Goal: Task Accomplishment & Management: Complete application form

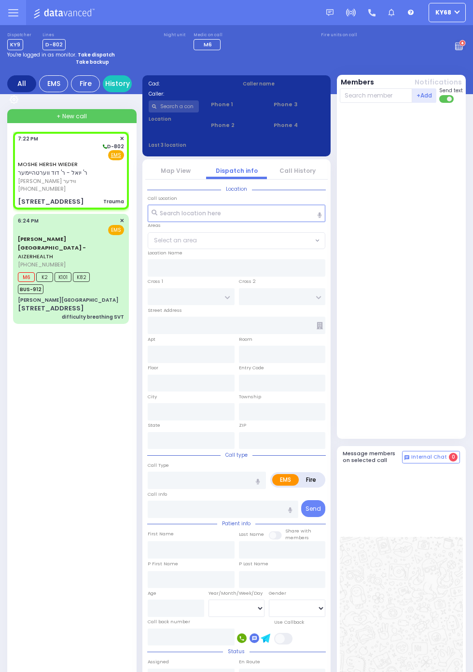
select select
type input "Trauma"
radio input "true"
type input "MOSHE HERSH"
type input "WIEDER"
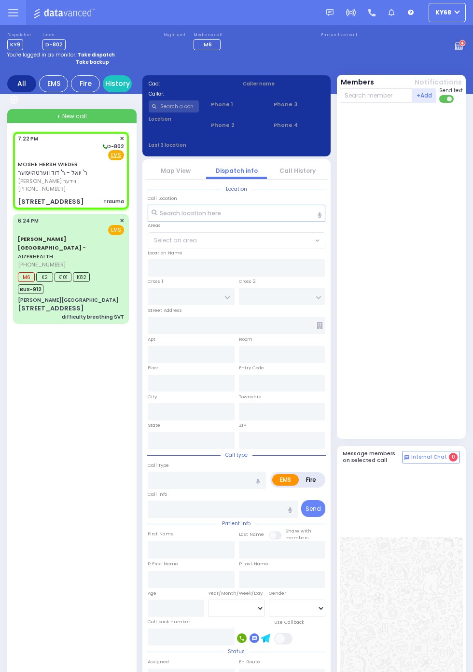
select select
type input "19:22"
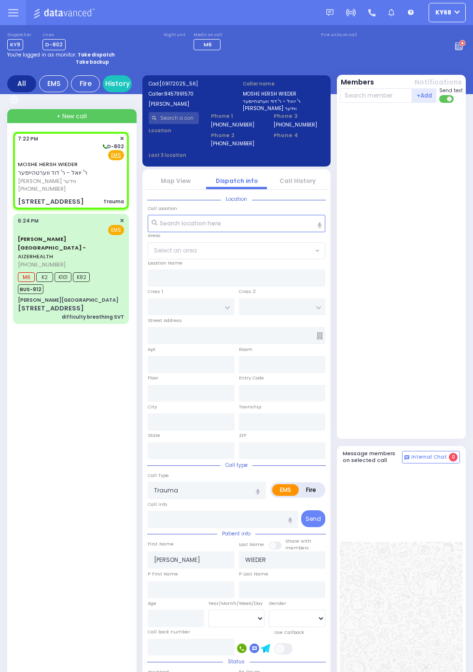
type input "SCHUNNEMUNK RD"
type input "9 LIZENSK BLVD"
type input "002"
type input "Monroe"
type input "[US_STATE]"
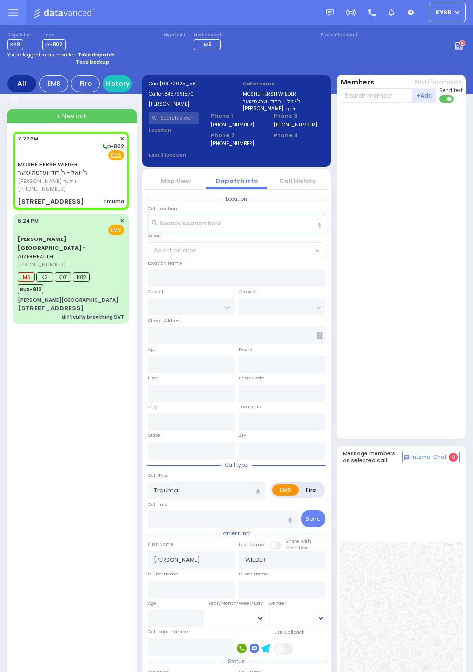
type input "10950"
select select "[GEOGRAPHIC_DATA]"
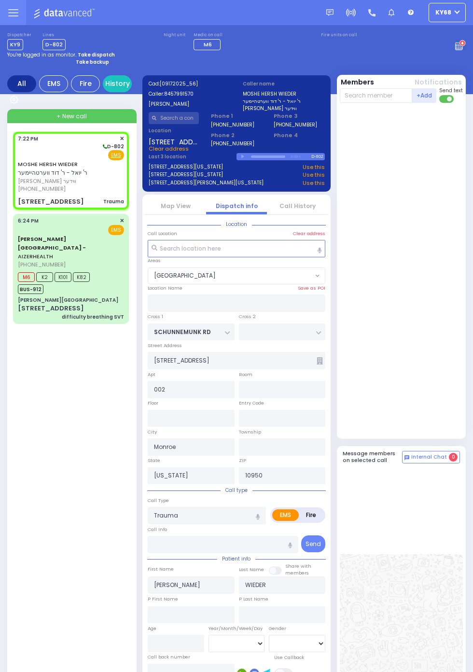
select select
radio input "true"
type input "1"
select select
radio input "true"
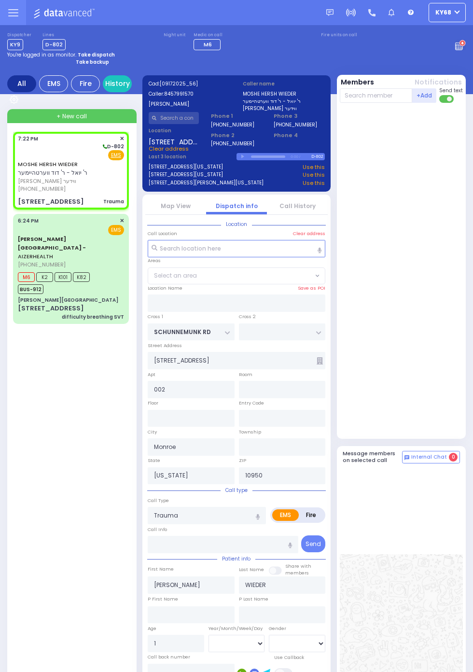
select select "Year"
select select "[GEOGRAPHIC_DATA]"
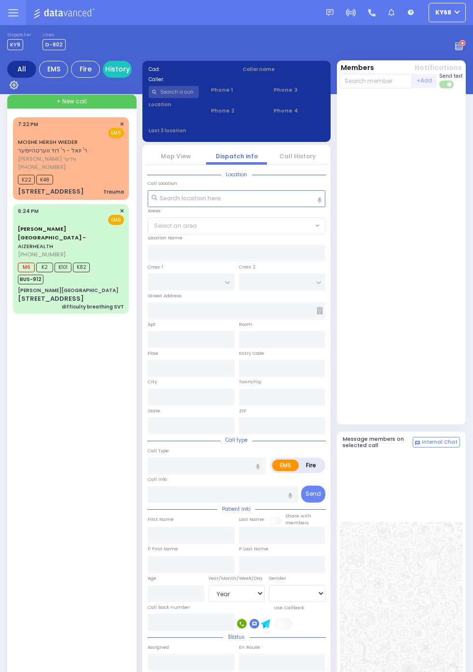
select select "Year"
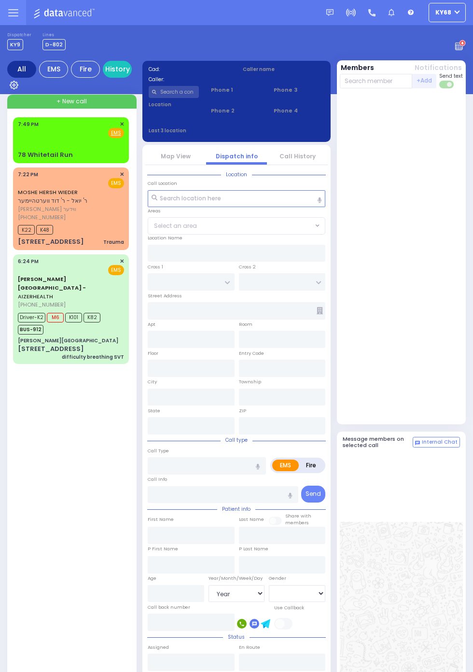
select select "Year"
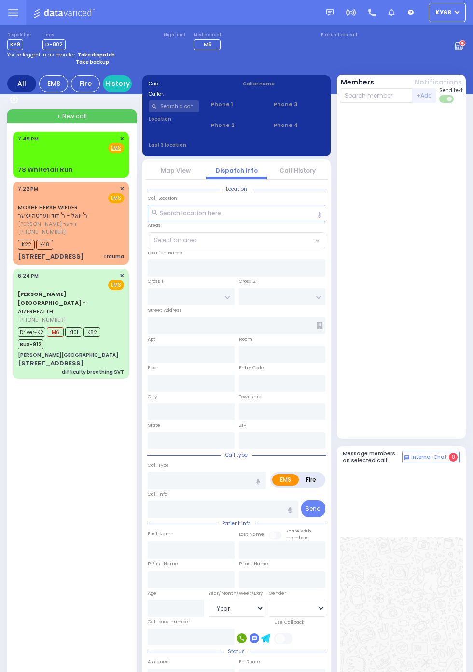
click at [18, 166] on div "78 Whitetail Run" at bounding box center [45, 170] width 55 height 10
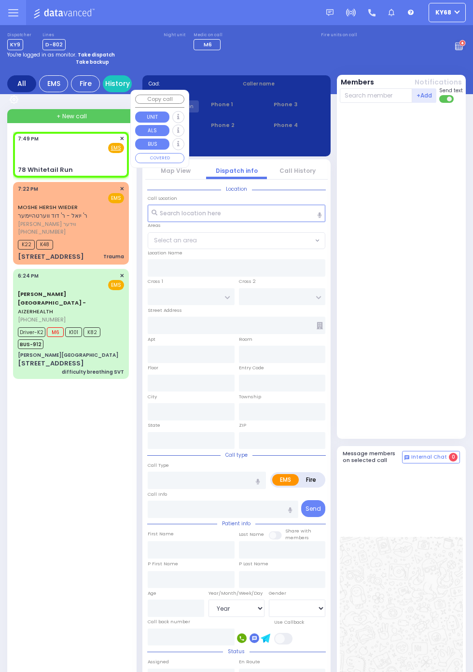
select select
radio input "true"
select select
type input "19:49"
type input "LAGUARDIA RD"
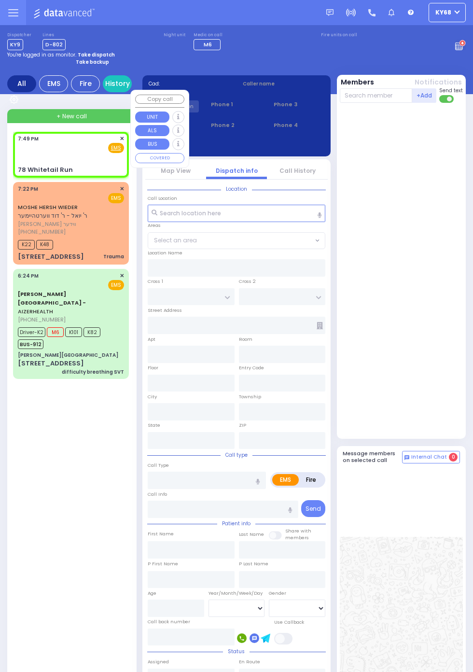
type input "[GEOGRAPHIC_DATA]"
type input "78 Whitetail Run"
type input "Chester"
type input "[US_STATE]"
type input "10918"
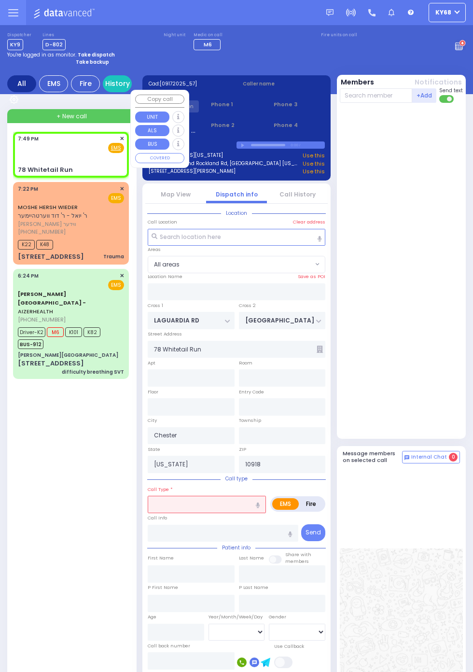
click at [443, 374] on div at bounding box center [403, 271] width 126 height 328
select select
type input "d"
radio input "true"
select select
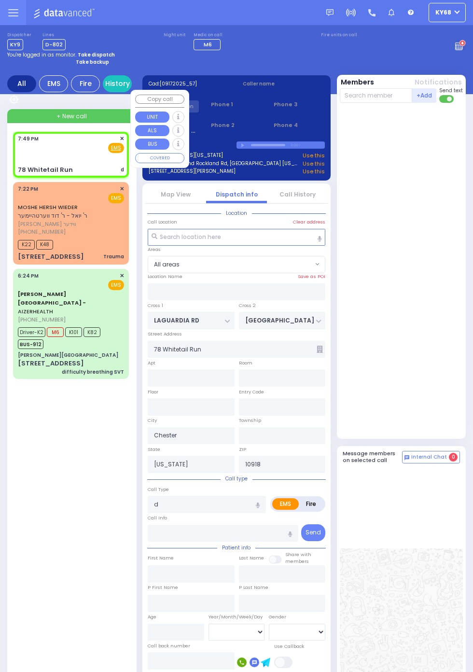
click at [425, 238] on div at bounding box center [403, 271] width 126 height 328
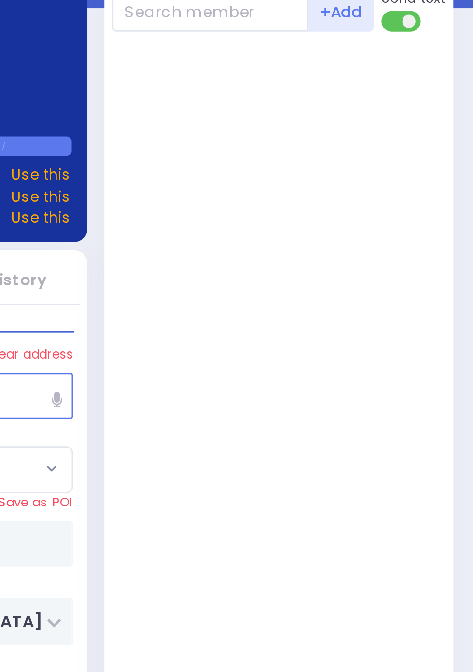
scroll to position [0, 0]
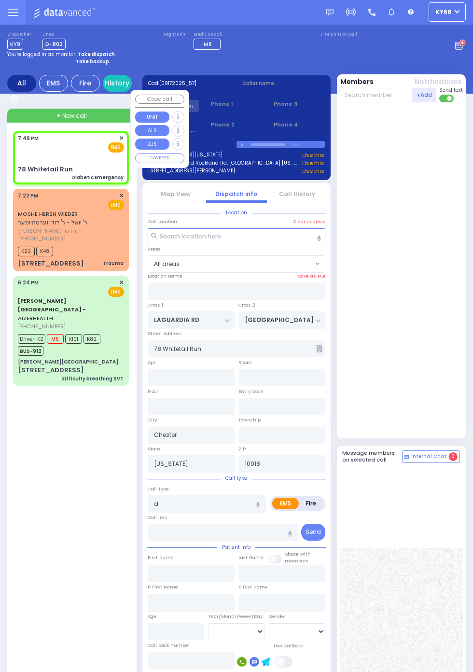
select select
type input "Diabetic Emergency"
radio input "true"
select select
click at [178, 198] on link "Map View" at bounding box center [176, 194] width 30 height 8
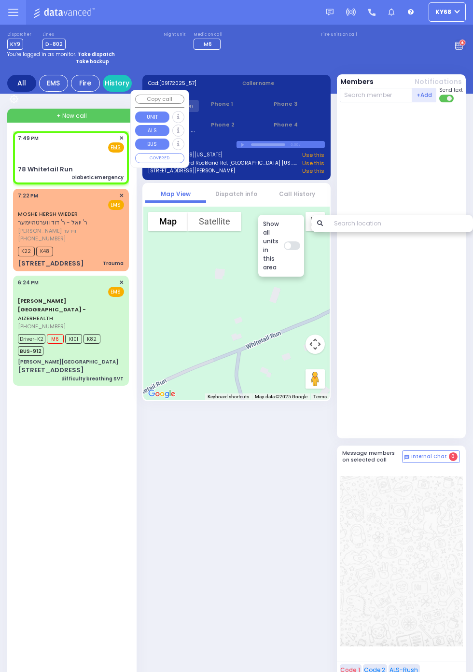
scroll to position [0, 0]
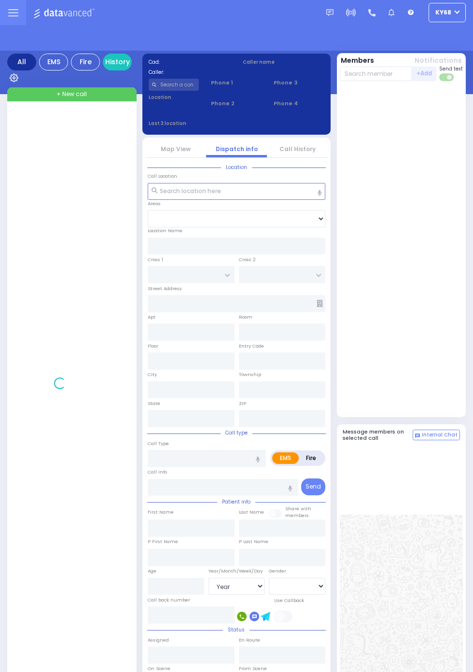
select select "Year"
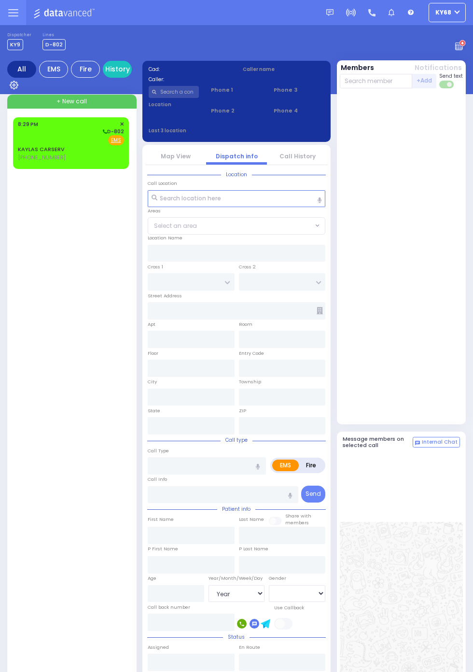
select select "Year"
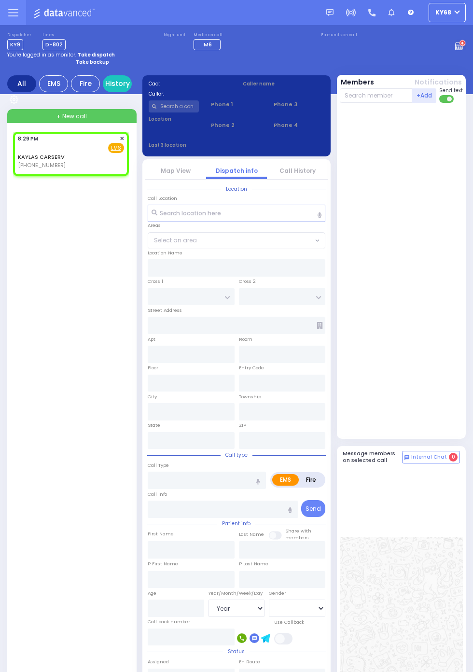
select select
radio input "true"
select select
type input "20:29"
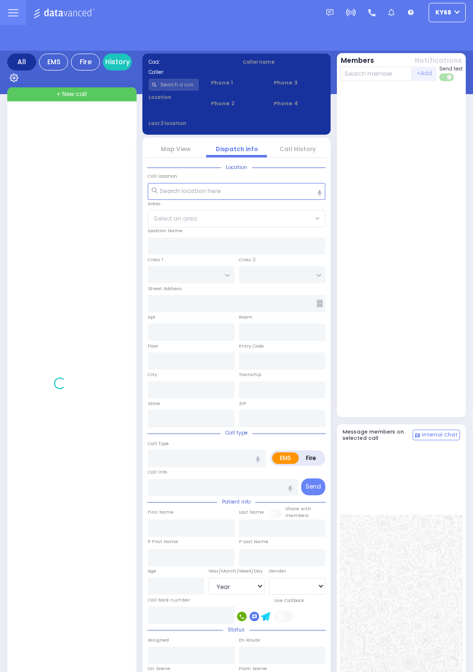
select select "Year"
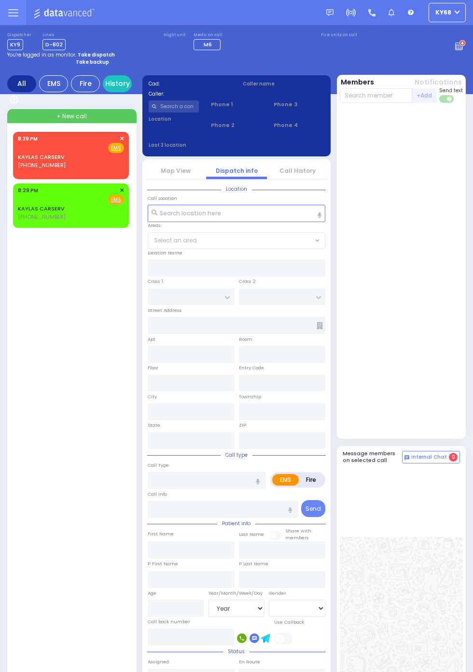
click at [40, 220] on span "[PHONE_NUMBER]" at bounding box center [42, 217] width 48 height 8
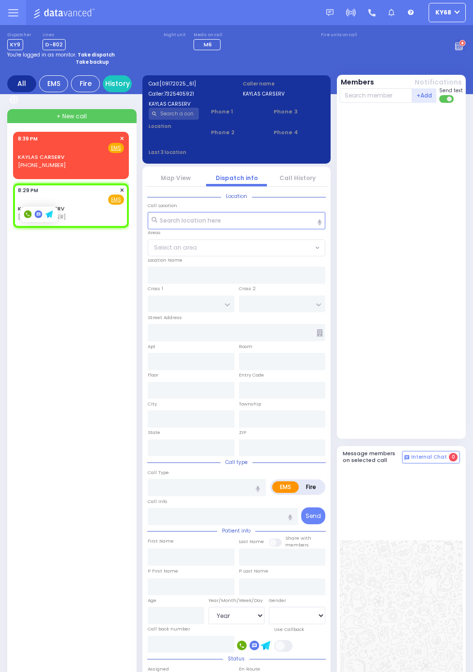
select select
radio input "true"
select select
type input "20:29"
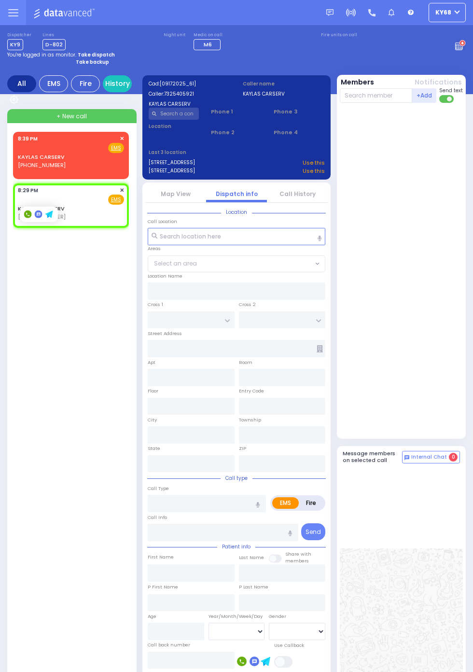
click at [445, 350] on div at bounding box center [402, 273] width 124 height 332
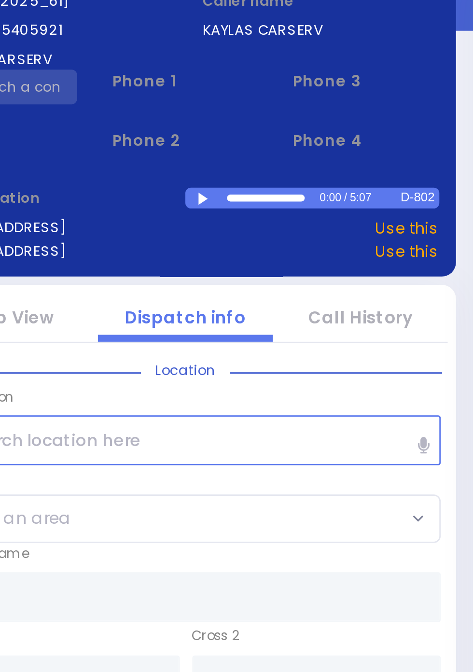
click at [247, 155] on div at bounding box center [243, 153] width 5 height 4
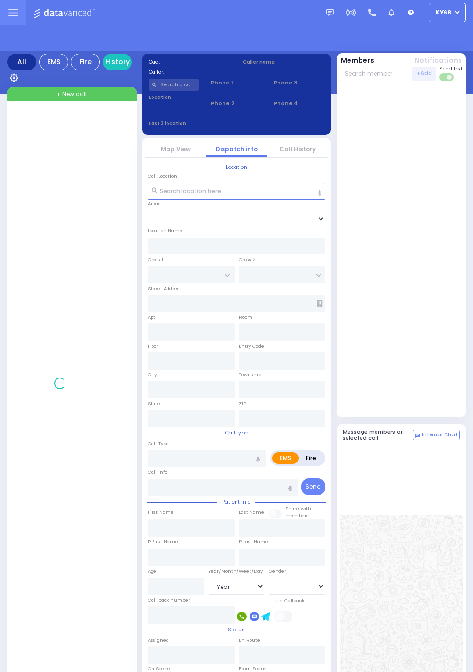
select select "Year"
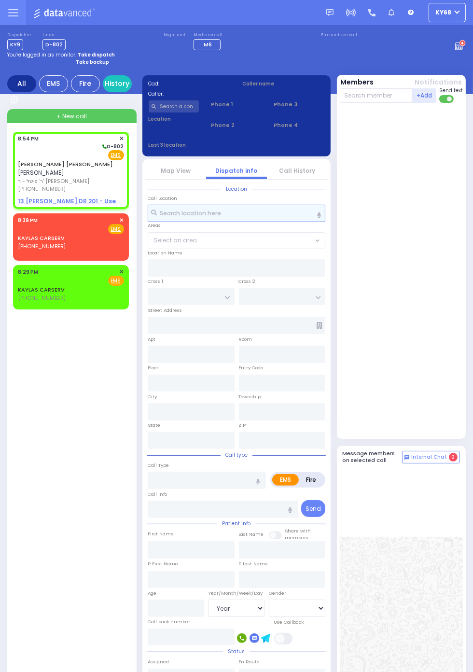
select select
radio input "true"
type input "[PERSON_NAME]"
select select
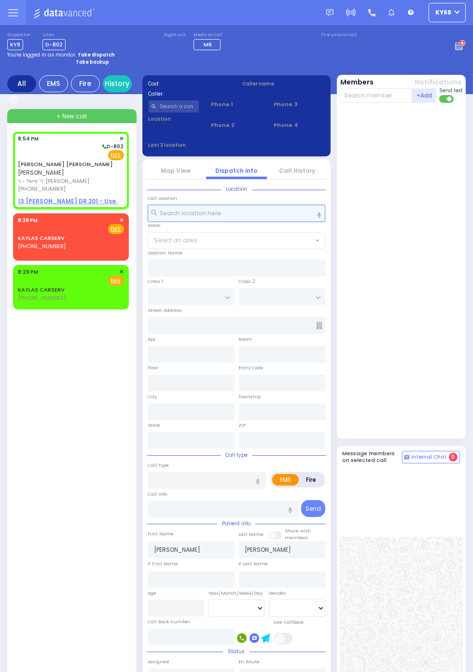
type input "20:54"
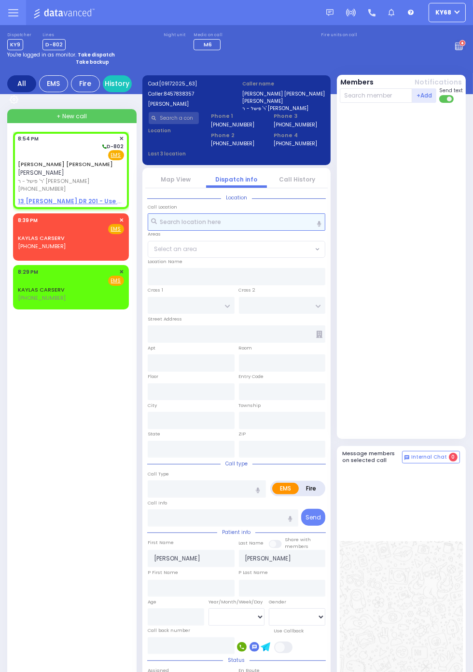
select select
radio input "true"
select select
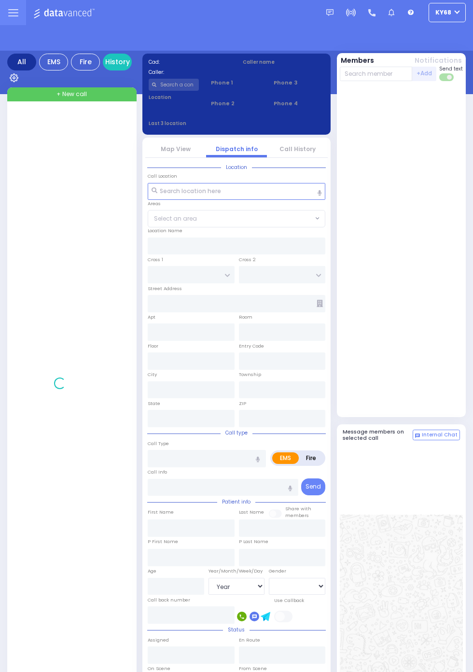
select select "Year"
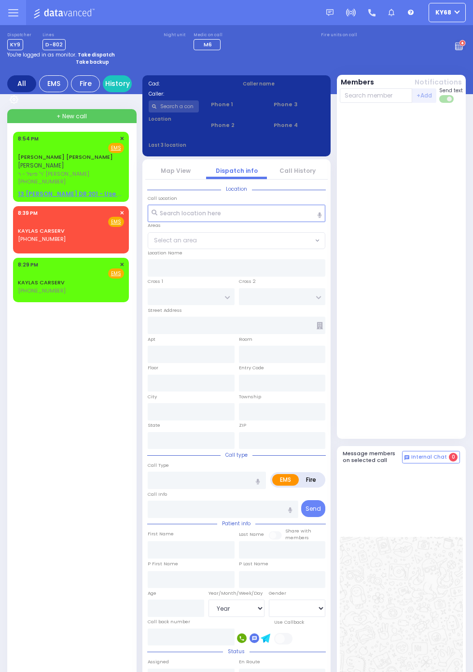
click at [18, 171] on span "ר' פישל - ר' [PERSON_NAME]" at bounding box center [69, 174] width 103 height 8
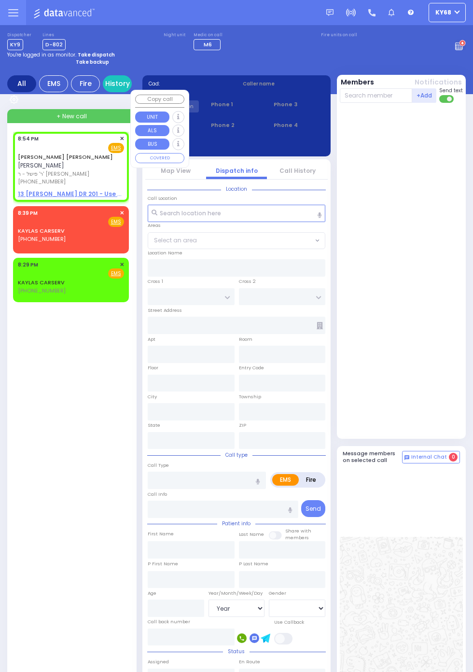
select select
radio input "true"
type input "[PERSON_NAME]"
select select
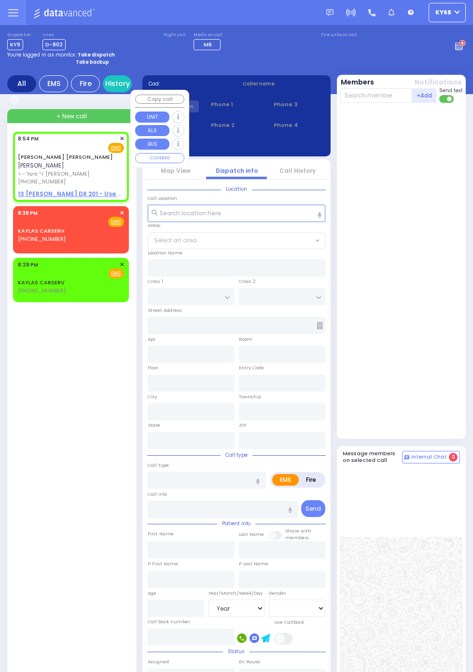
type input "20:54"
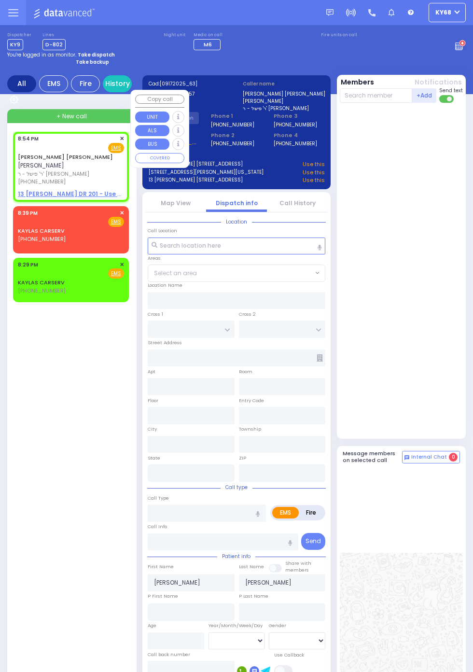
click at [431, 255] on div at bounding box center [403, 271] width 126 height 328
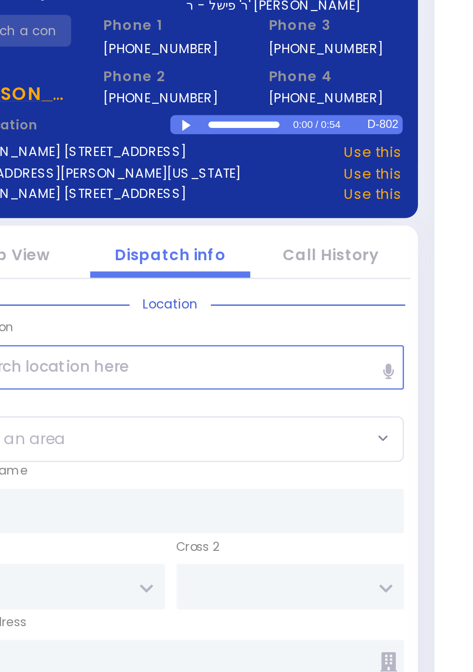
click at [244, 153] on div at bounding box center [243, 154] width 5 height 4
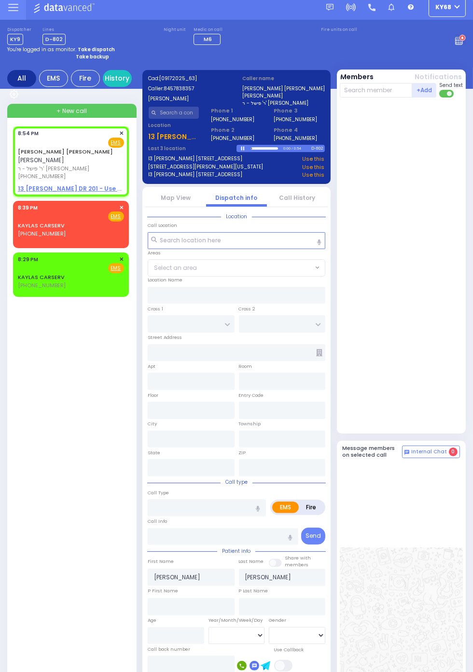
scroll to position [4, 0]
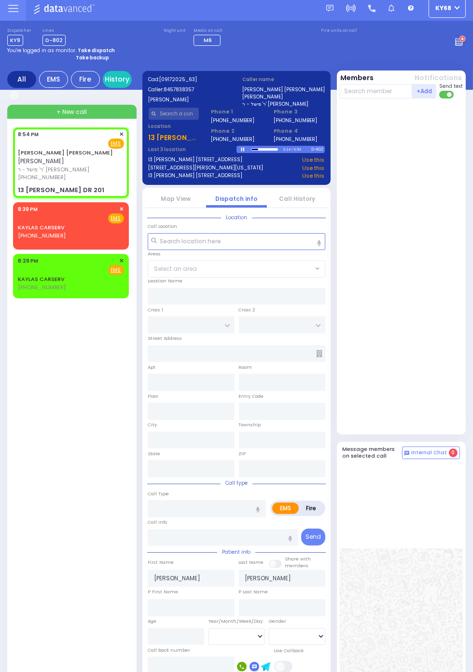
select select
radio input "true"
select select
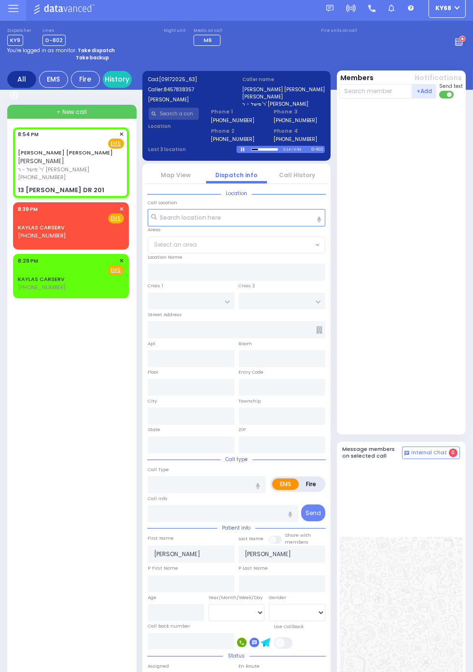
type input "KAHAN DR"
type input "VAYOEL [PERSON_NAME] COURT"
type input "13 [PERSON_NAME] DR"
type input "201"
type input "Monroe"
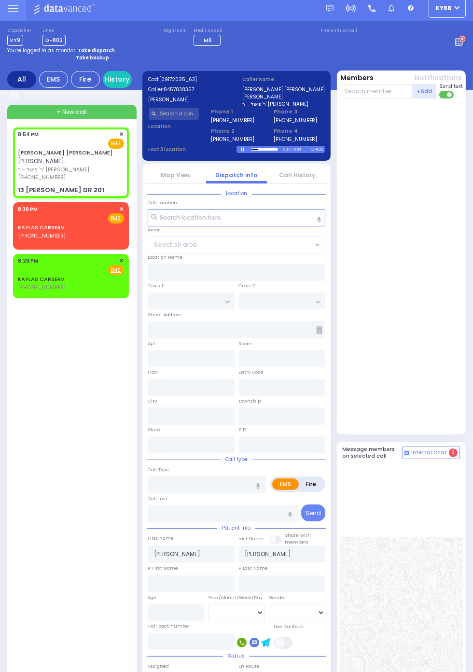
type input "[US_STATE]"
type input "10950"
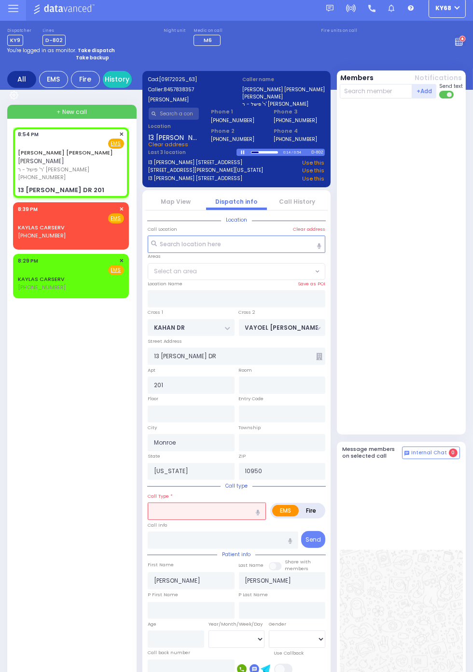
select select "SECTION 4"
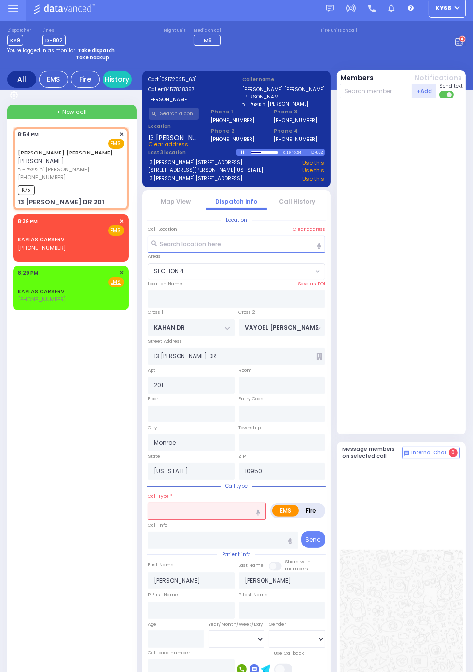
select select
radio input "true"
select select
type input "20:55"
select select "SECTION 4"
